Goal: Task Accomplishment & Management: Use online tool/utility

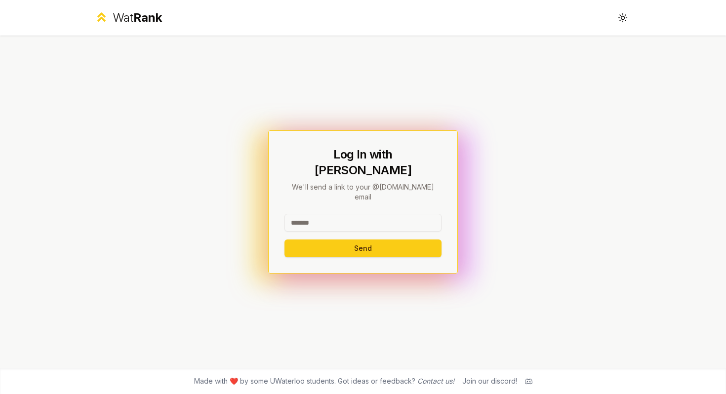
click at [327, 214] on input at bounding box center [363, 223] width 157 height 18
type input "*****"
click at [316, 240] on button "Send" at bounding box center [363, 249] width 157 height 18
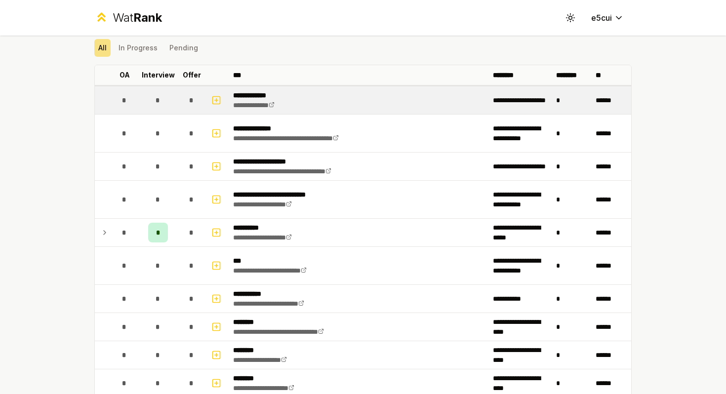
scroll to position [33, 0]
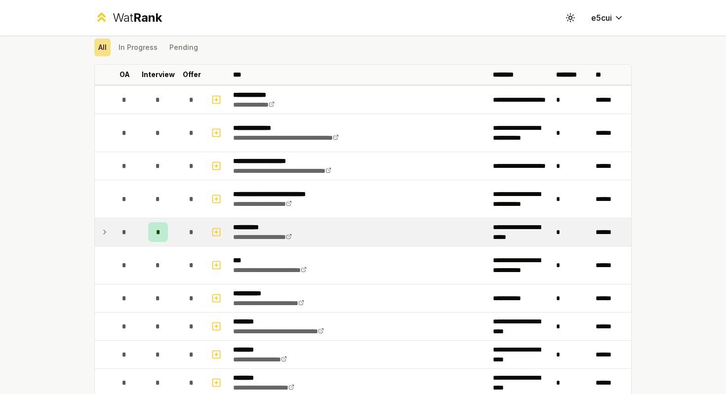
click at [114, 234] on td "*" at bounding box center [125, 232] width 28 height 28
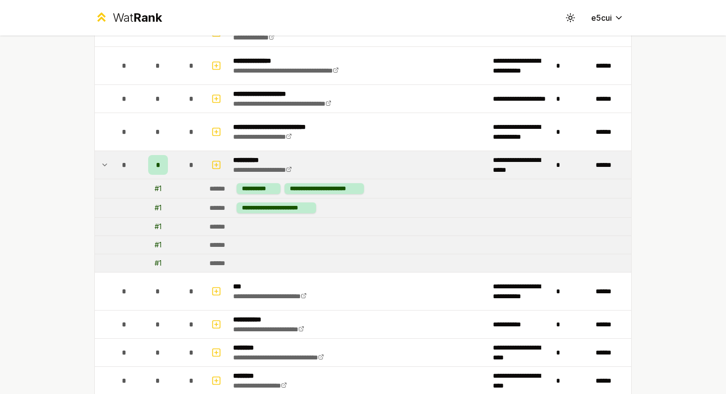
scroll to position [132, 0]
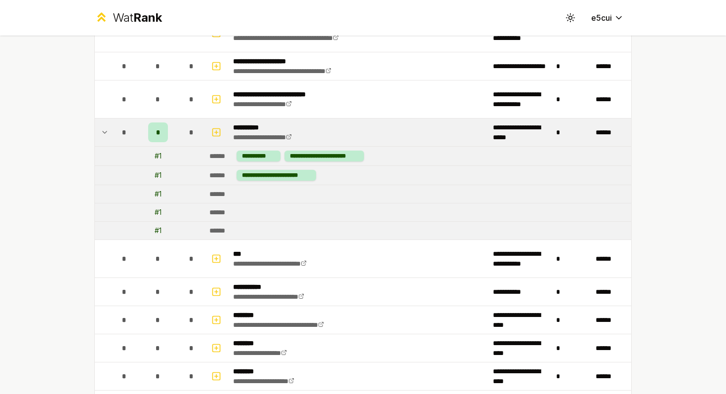
click at [104, 133] on icon at bounding box center [105, 132] width 4 height 2
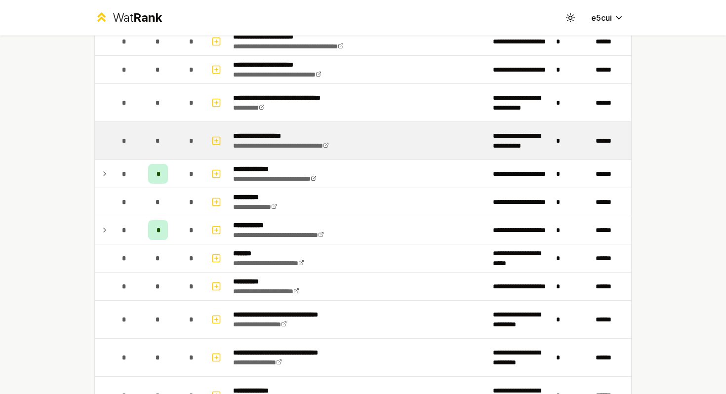
scroll to position [581, 0]
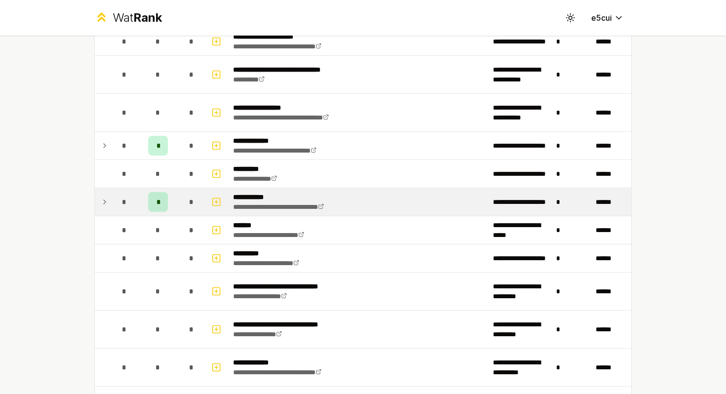
click at [103, 203] on icon at bounding box center [105, 202] width 8 height 12
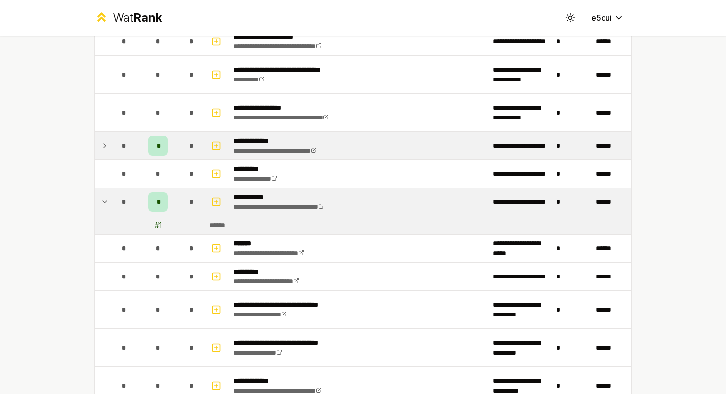
click at [108, 143] on icon at bounding box center [105, 146] width 8 height 12
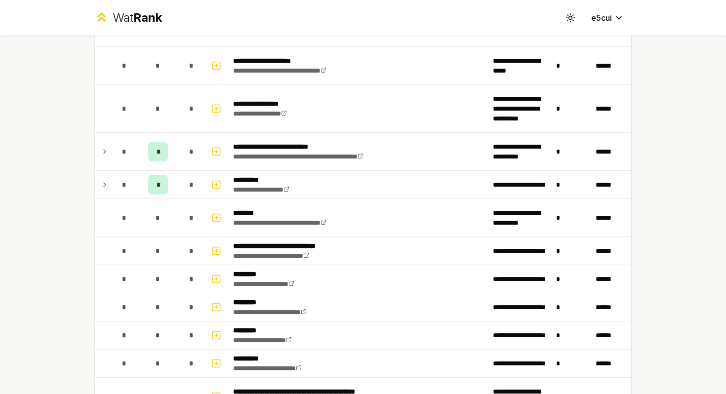
scroll to position [972, 0]
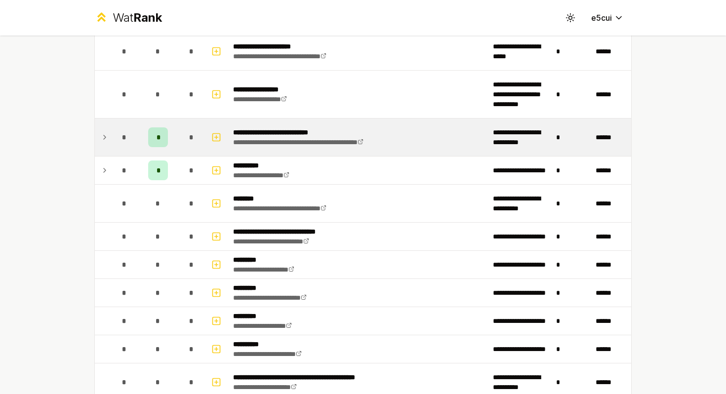
click at [103, 134] on icon at bounding box center [105, 137] width 8 height 12
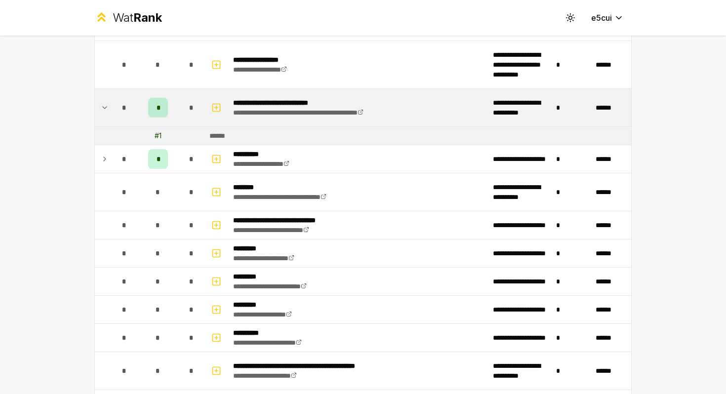
scroll to position [1009, 0]
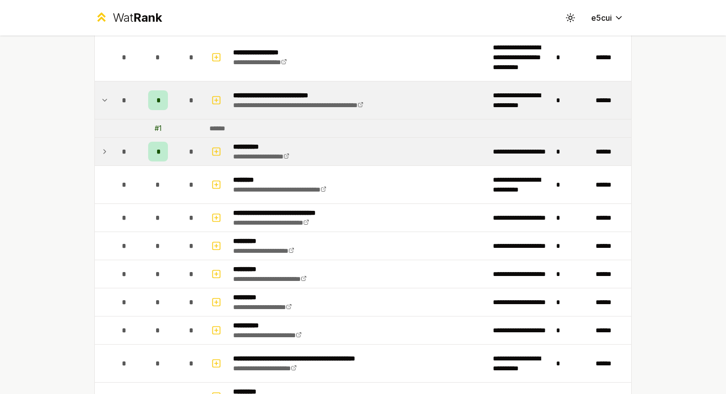
click at [102, 147] on icon at bounding box center [105, 152] width 8 height 12
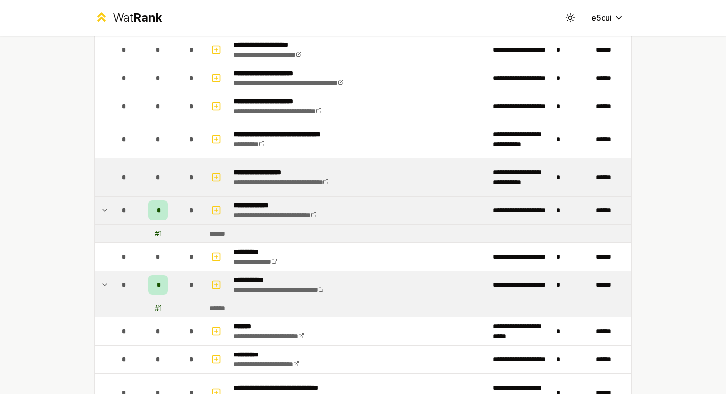
scroll to position [510, 0]
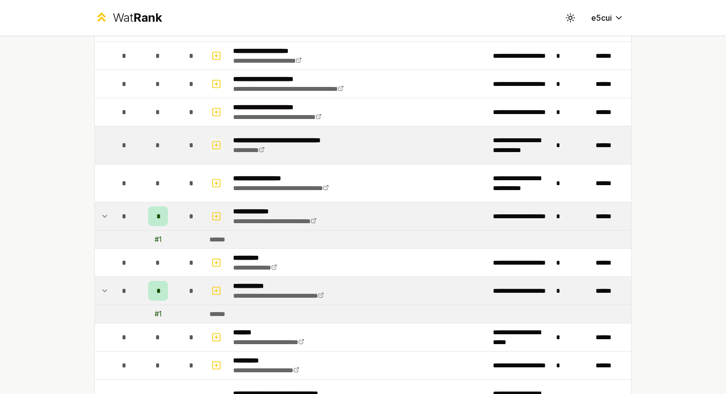
click at [220, 145] on icon "button" at bounding box center [216, 145] width 10 height 12
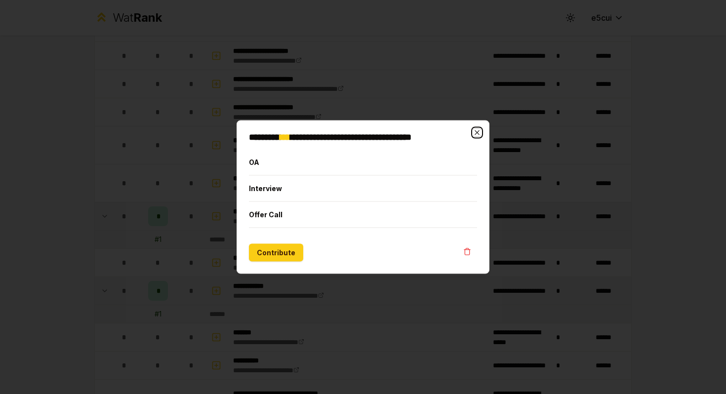
click at [479, 135] on icon "button" at bounding box center [477, 133] width 8 height 8
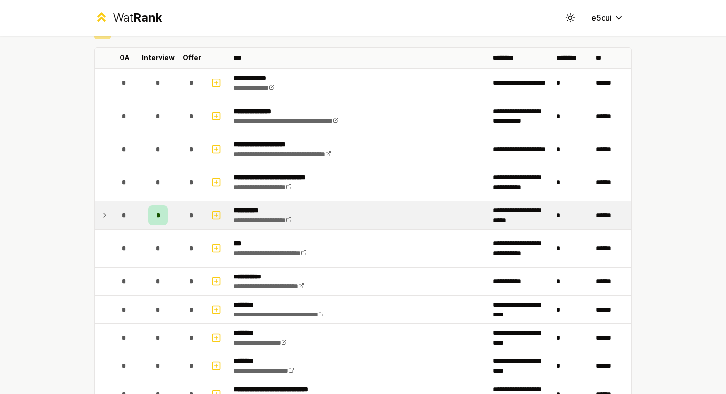
scroll to position [19, 0]
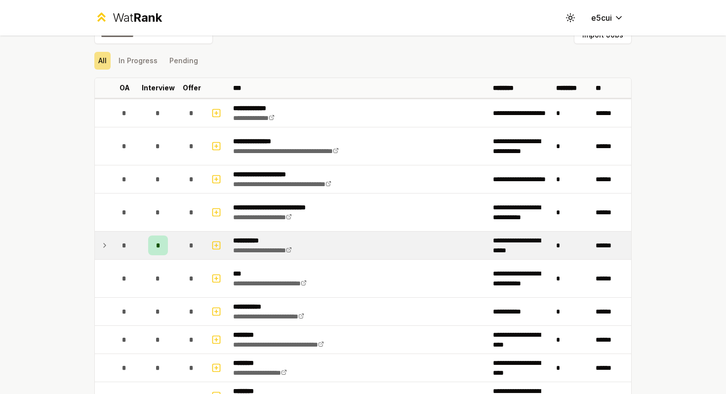
click at [106, 246] on icon at bounding box center [105, 246] width 8 height 12
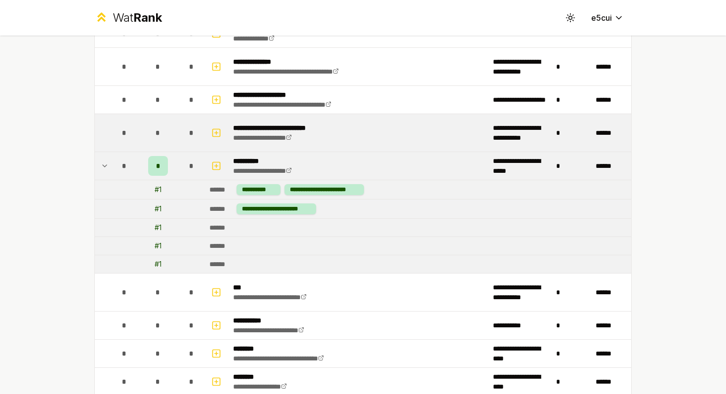
scroll to position [0, 0]
